Goal: Task Accomplishment & Management: Manage account settings

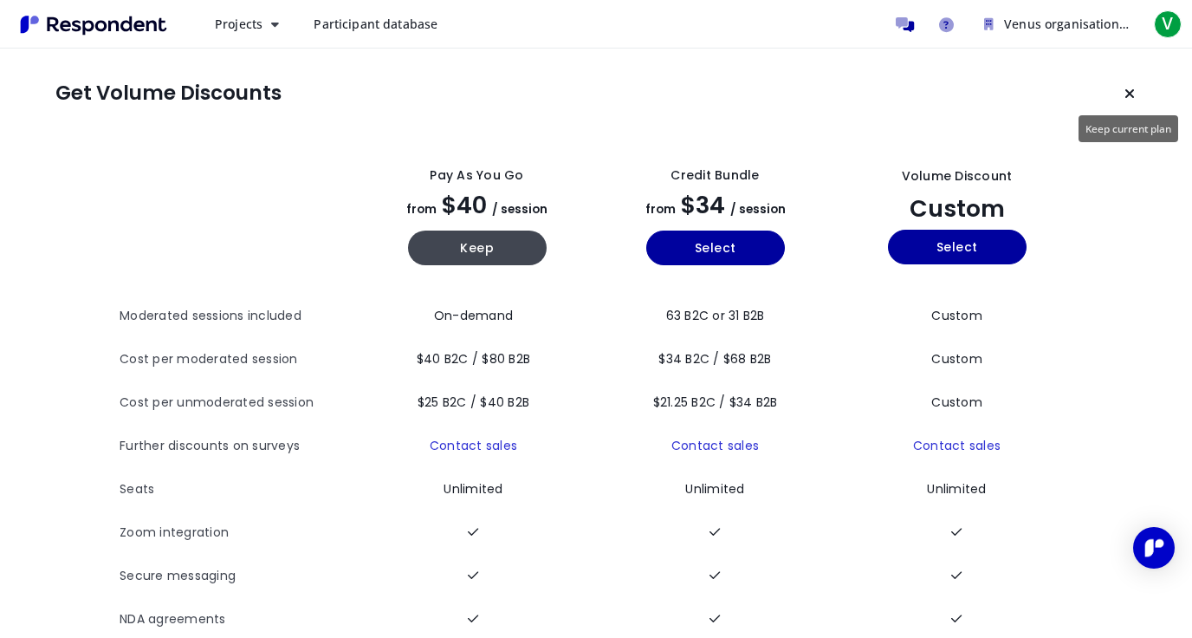
click at [1132, 98] on icon "Keep current plan" at bounding box center [1130, 94] width 10 height 14
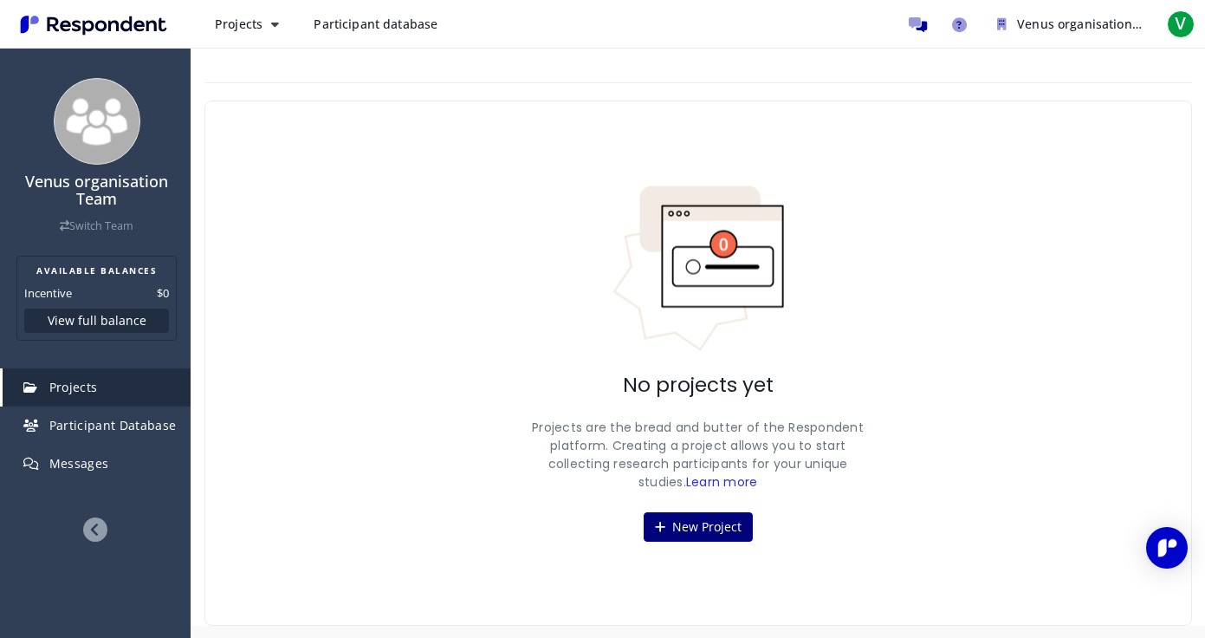
click at [658, 528] on icon at bounding box center [660, 527] width 10 height 12
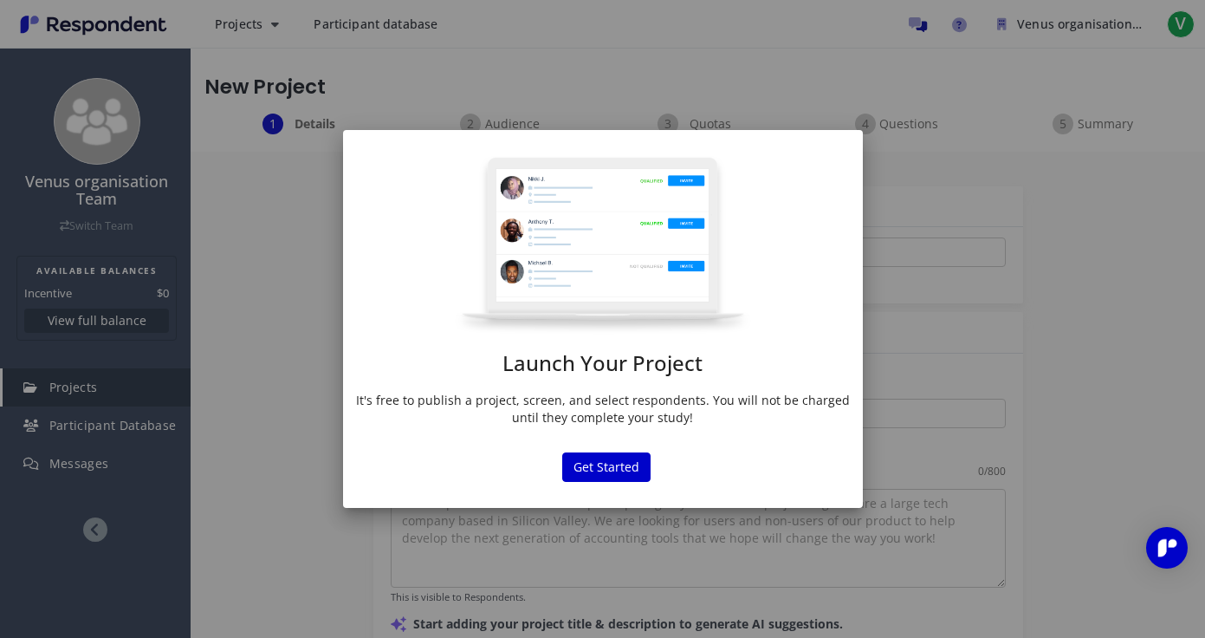
click at [237, 338] on div "Launch Your Project It's free to publish a project, screen, and select responde…" at bounding box center [602, 319] width 1205 height 638
click at [600, 463] on button "Get Started" at bounding box center [606, 466] width 88 height 29
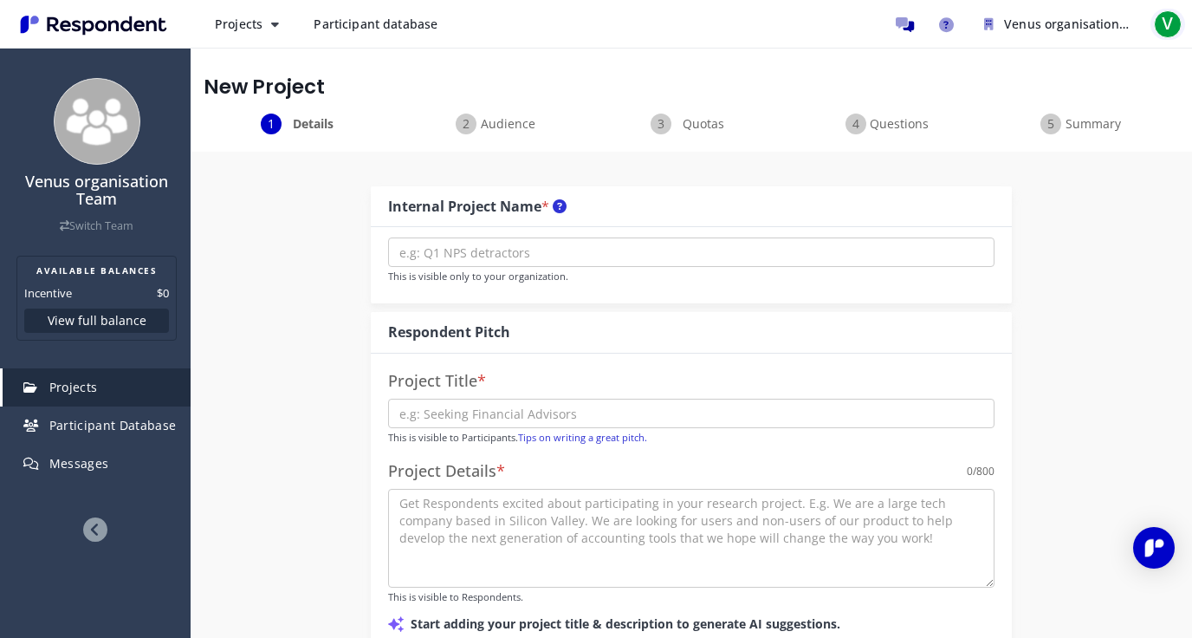
click at [1170, 26] on span "V" at bounding box center [1168, 24] width 28 height 28
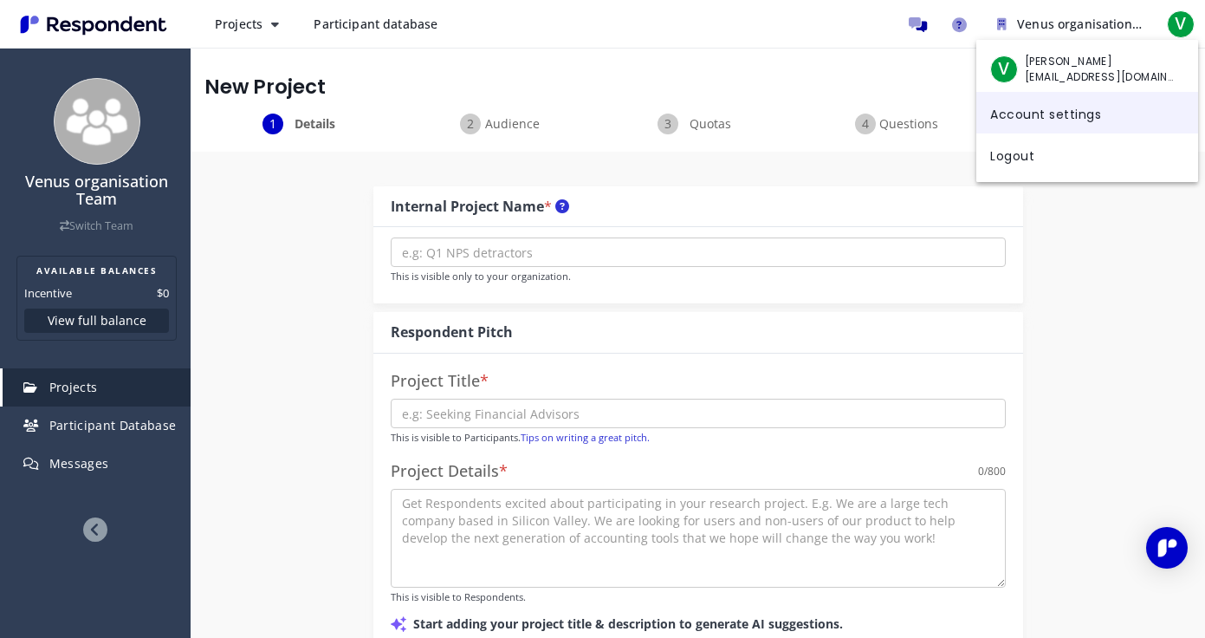
click at [1085, 120] on link "Account settings" at bounding box center [1087, 113] width 222 height 42
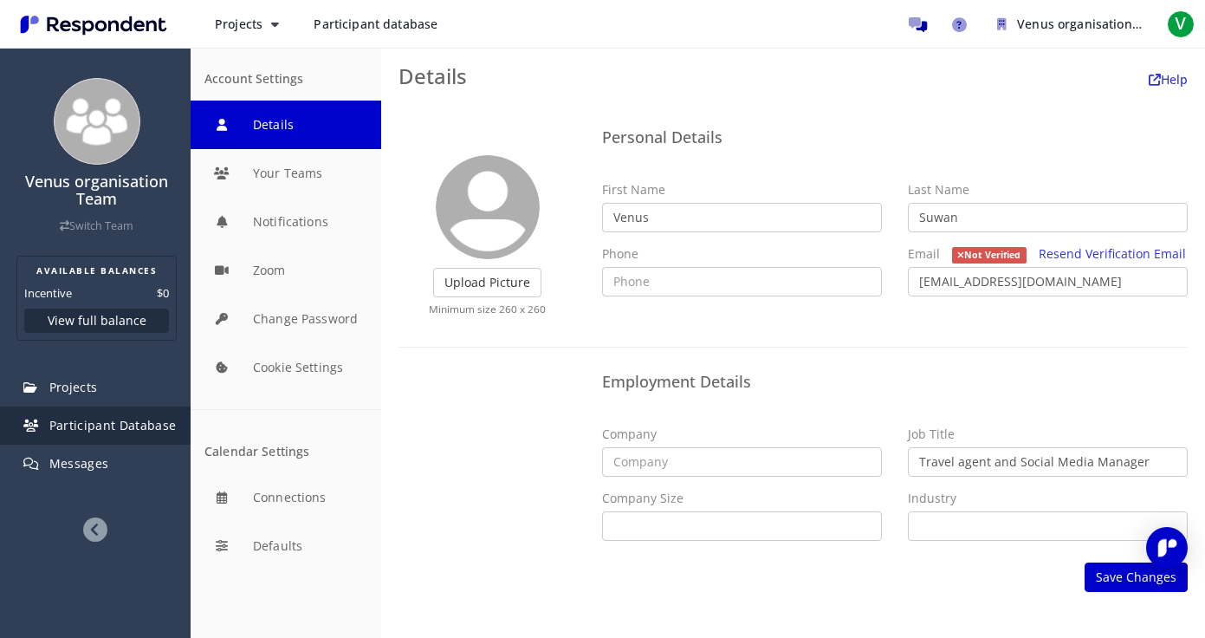
click at [171, 431] on span "Participant Database" at bounding box center [112, 425] width 127 height 16
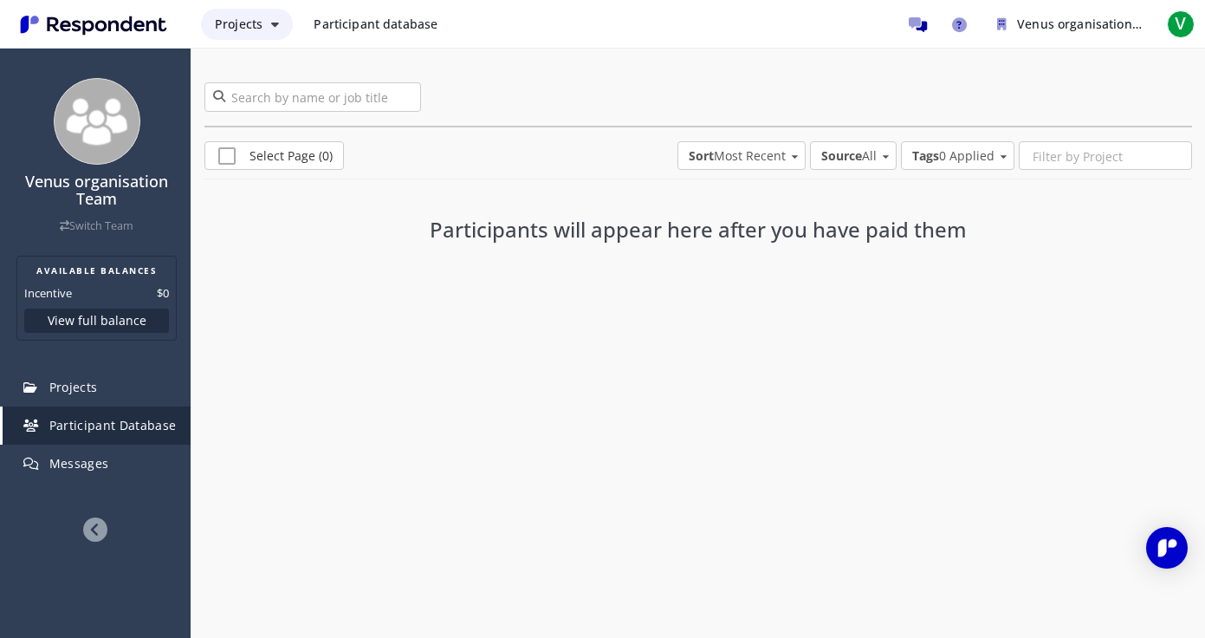
click at [265, 29] on button "Projects" at bounding box center [247, 24] width 92 height 31
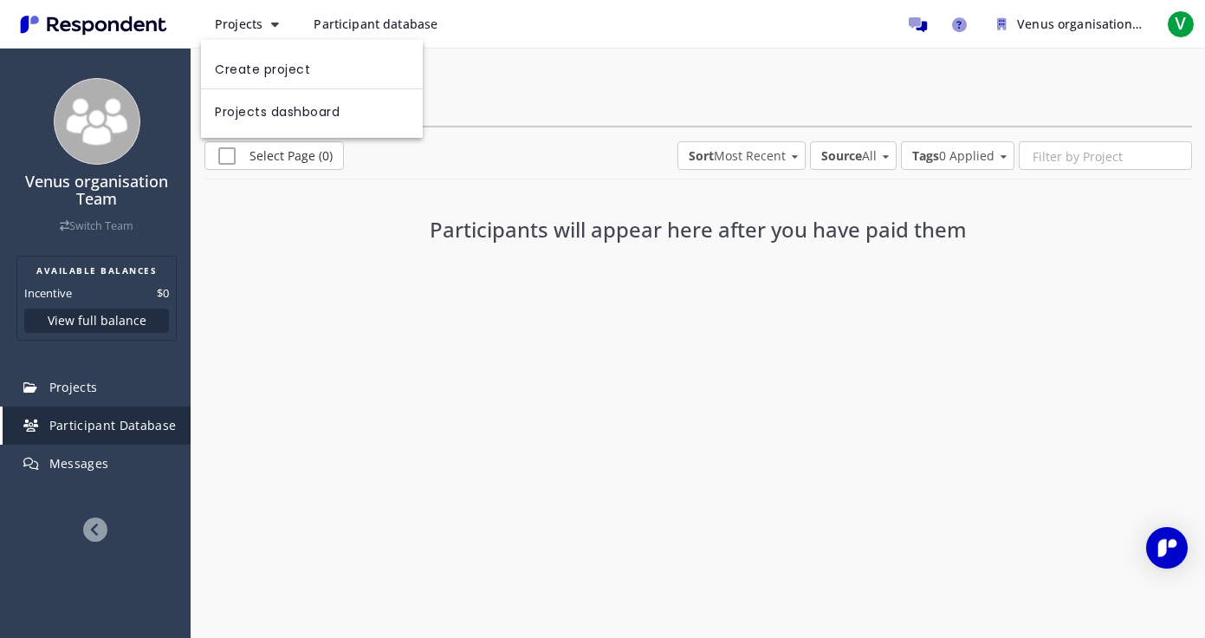
click at [1058, 8] on md-backdrop at bounding box center [602, 319] width 1205 height 638
click at [1182, 22] on span "V" at bounding box center [1181, 24] width 28 height 28
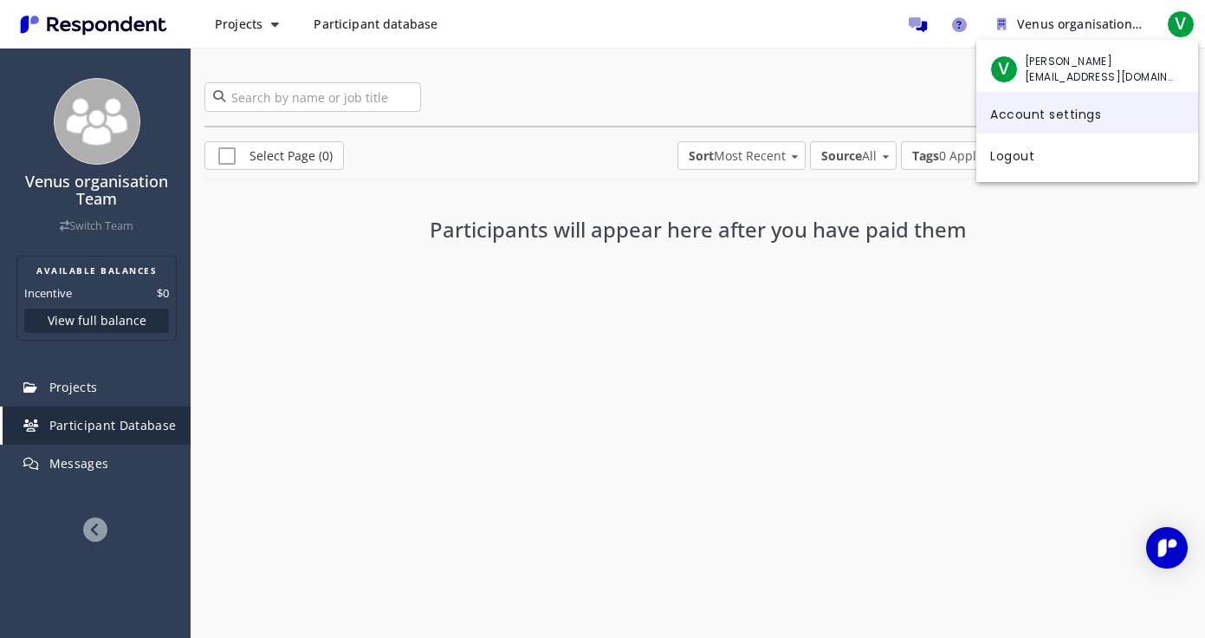
click at [1081, 122] on link "Account settings" at bounding box center [1087, 113] width 222 height 42
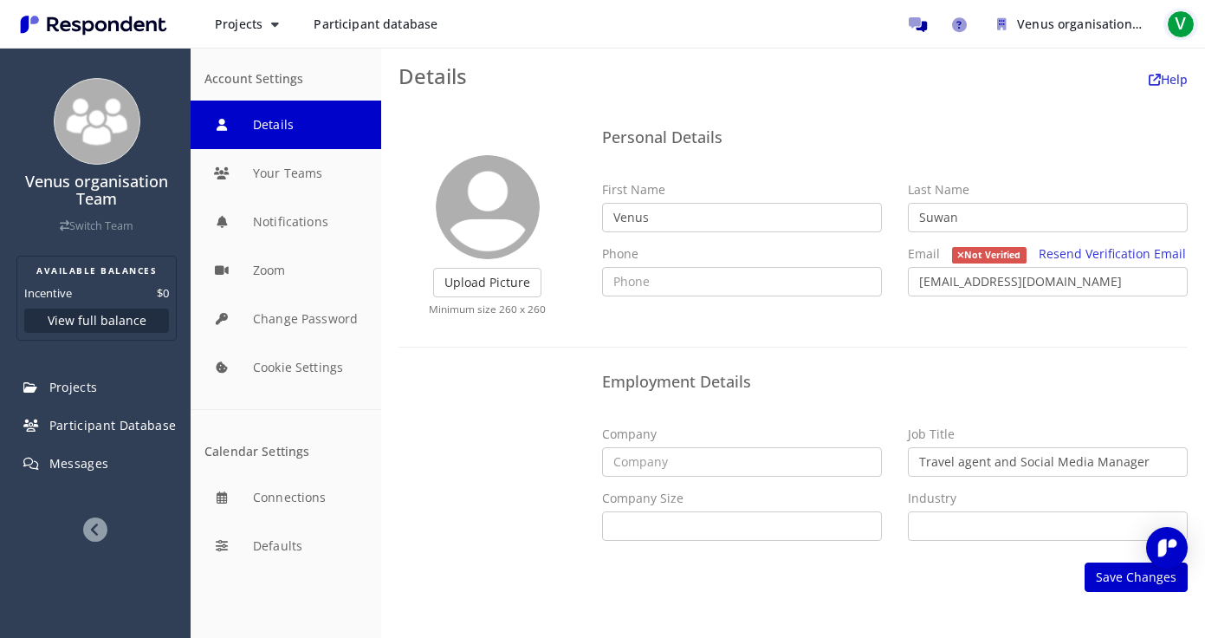
click at [1182, 22] on span "V" at bounding box center [1181, 24] width 28 height 28
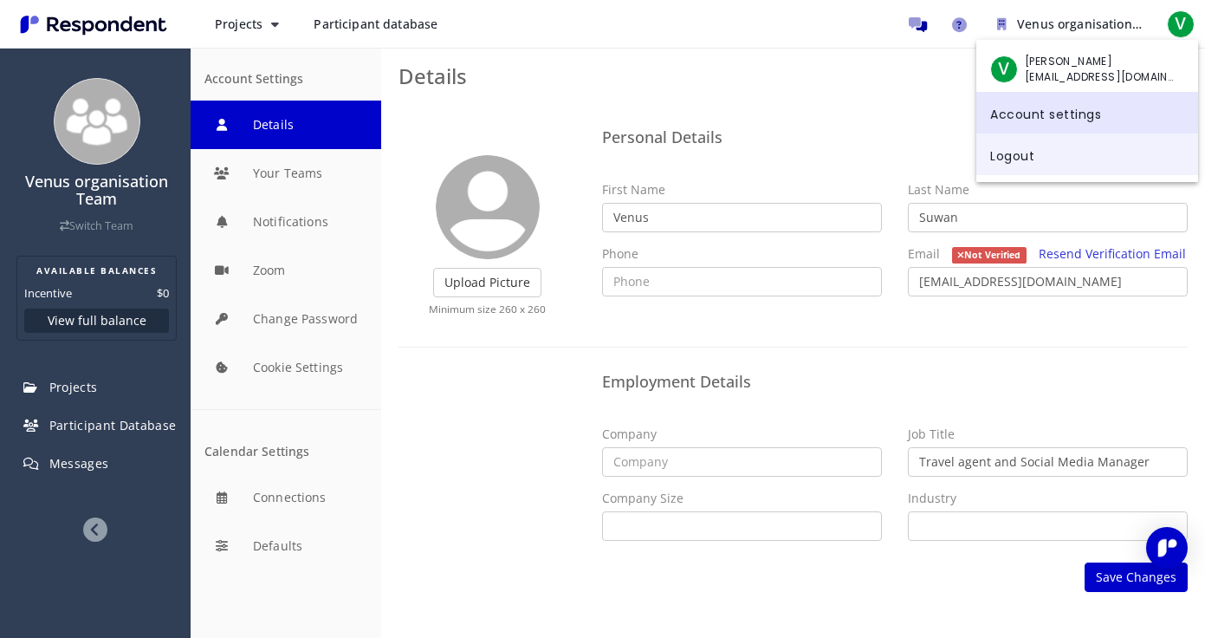
click at [1049, 161] on link "Logout" at bounding box center [1087, 154] width 222 height 42
